Goal: Information Seeking & Learning: Learn about a topic

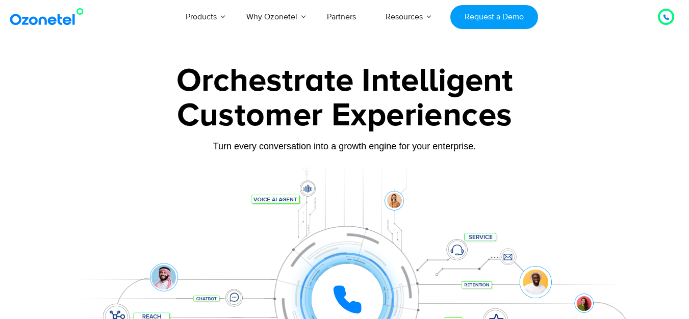
click at [42, 111] on div "Customer Experiences" at bounding box center [345, 115] width 638 height 49
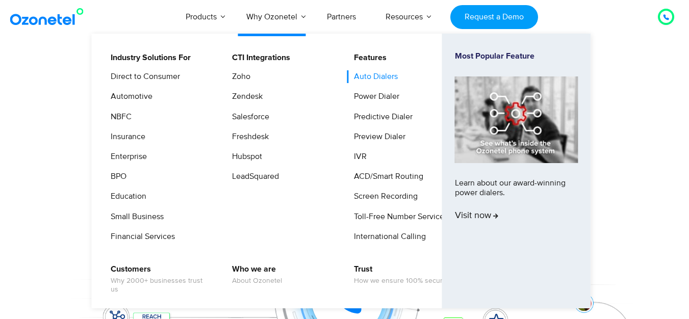
click at [364, 74] on link "Auto Dialers" at bounding box center [373, 76] width 52 height 13
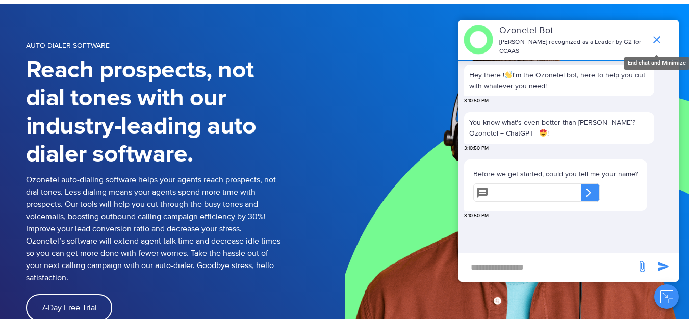
click at [660, 37] on icon "end chat or minimize" at bounding box center [657, 40] width 12 height 12
